Goal: Find contact information

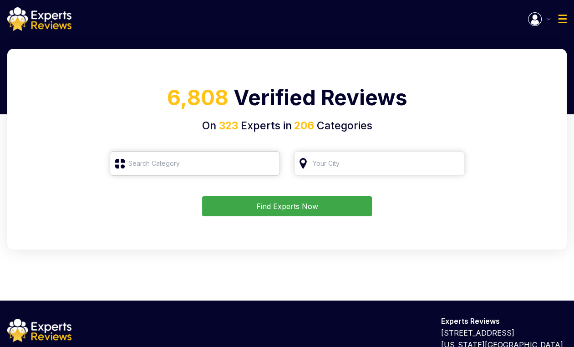
click at [197, 166] on input "search" at bounding box center [195, 163] width 171 height 25
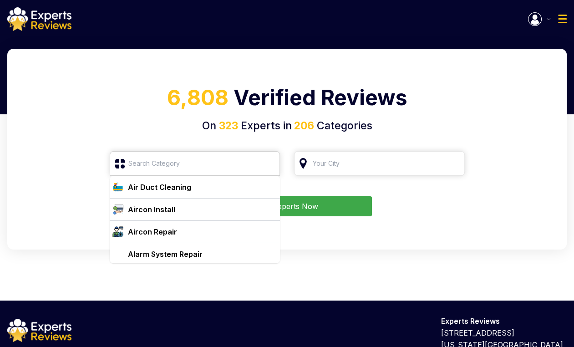
type input "Roofing"
click at [336, 210] on button "Find Experts Now" at bounding box center [287, 206] width 170 height 20
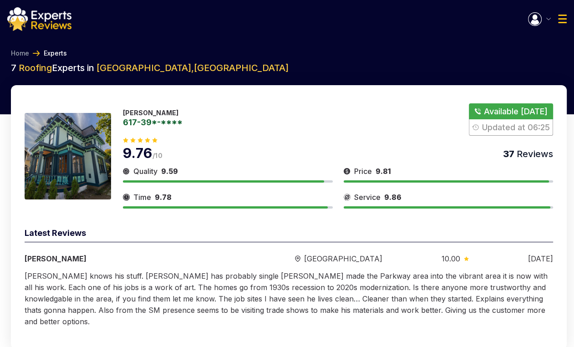
click at [172, 124] on link "617-39*-****" at bounding box center [153, 122] width 60 height 8
click at [180, 121] on link "[PHONE_NUMBER]" at bounding box center [161, 122] width 77 height 8
click at [499, 113] on button "Show Number" at bounding box center [511, 119] width 84 height 32
click at [533, 16] on img "button" at bounding box center [535, 19] width 14 height 14
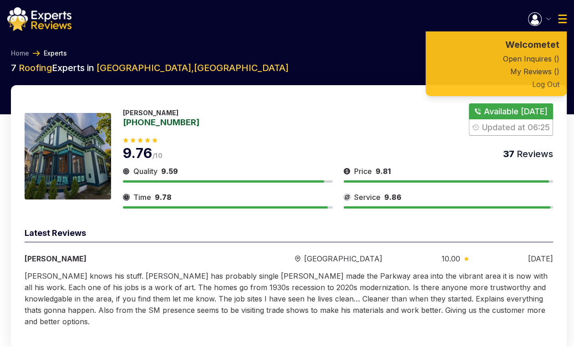
click at [550, 84] on button "Log Out" at bounding box center [496, 84] width 141 height 13
